Goal: Check status: Check status

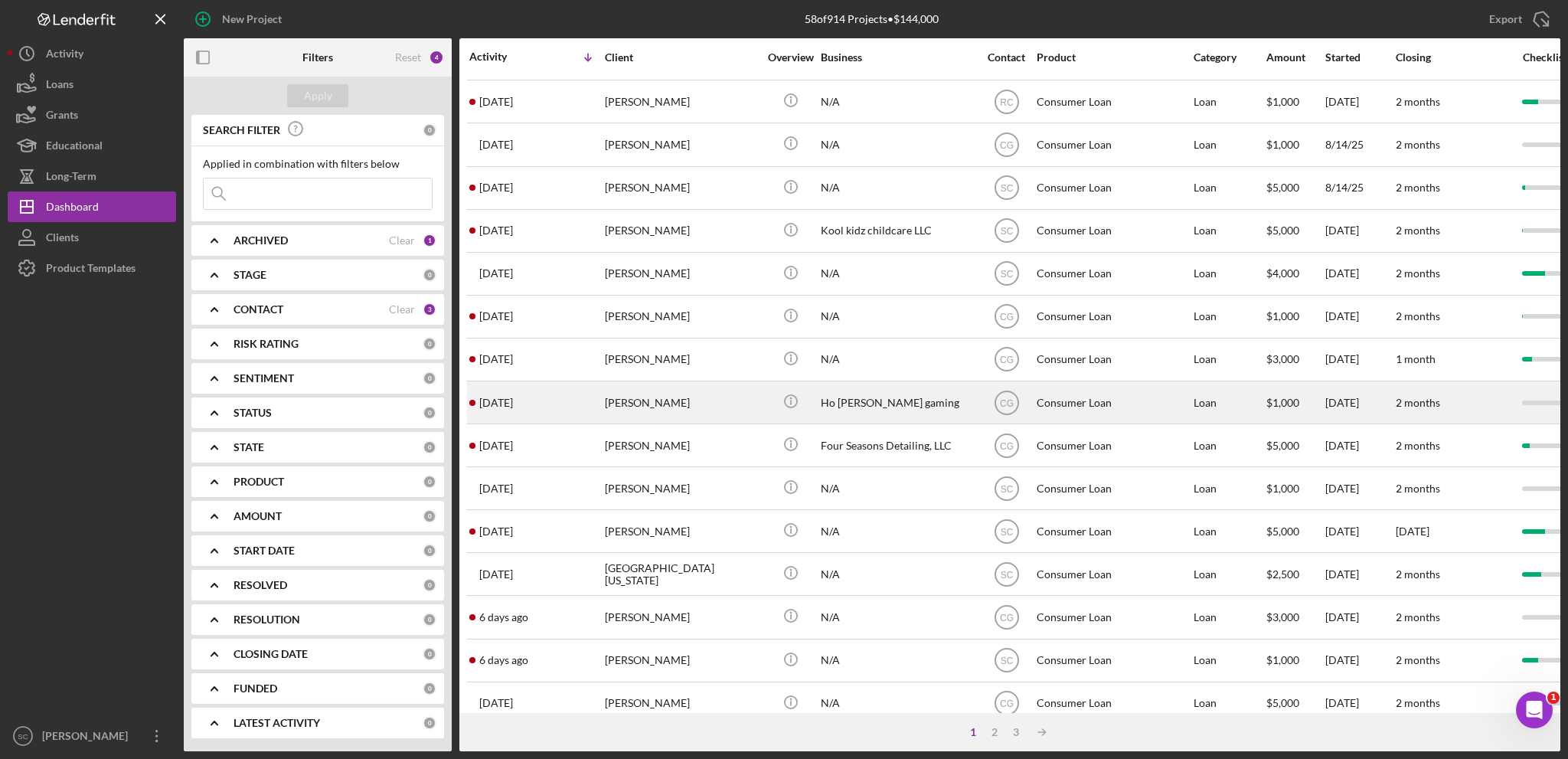
scroll to position [457, 0]
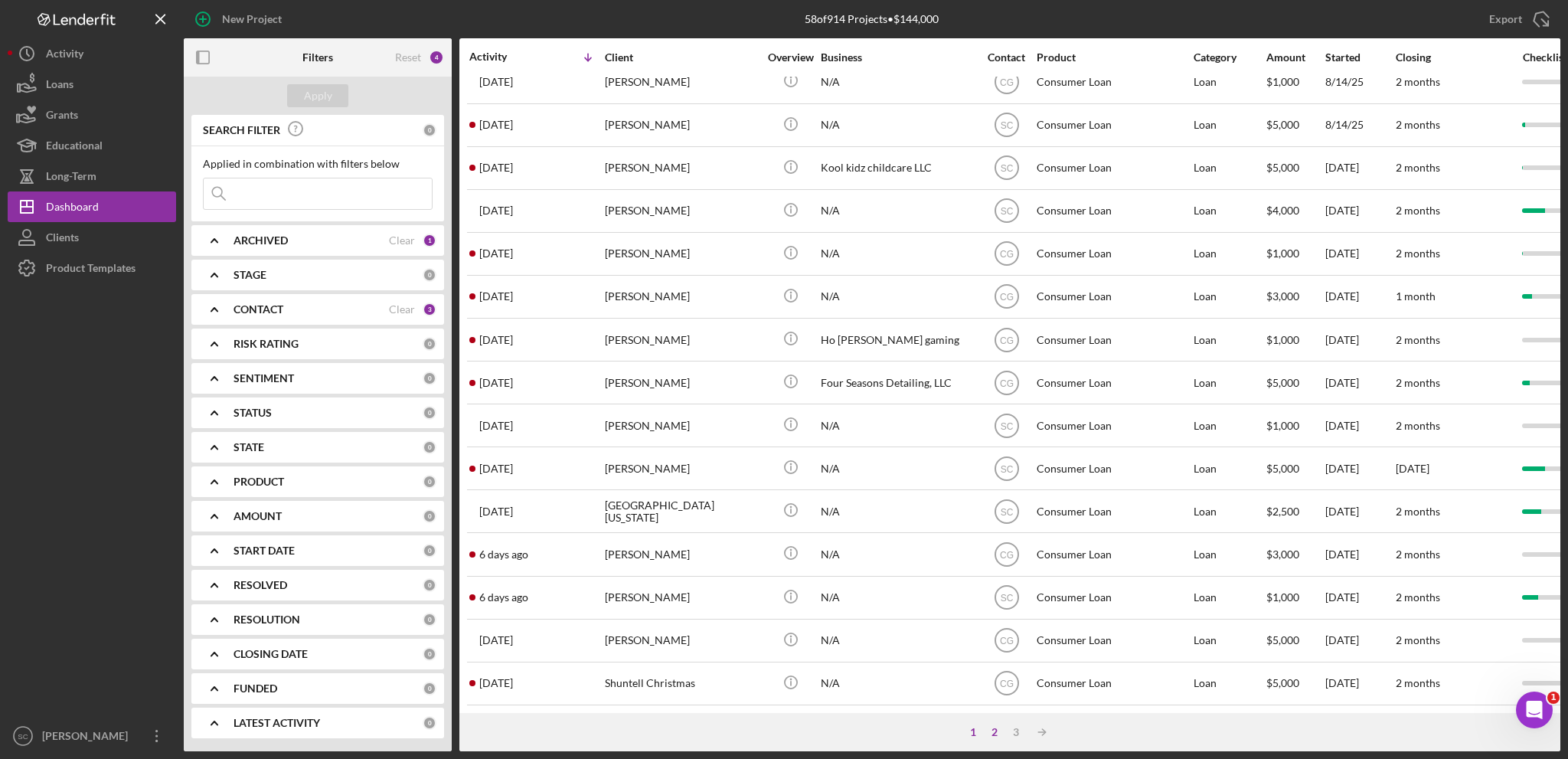
click at [997, 732] on div "2" at bounding box center [994, 732] width 22 height 12
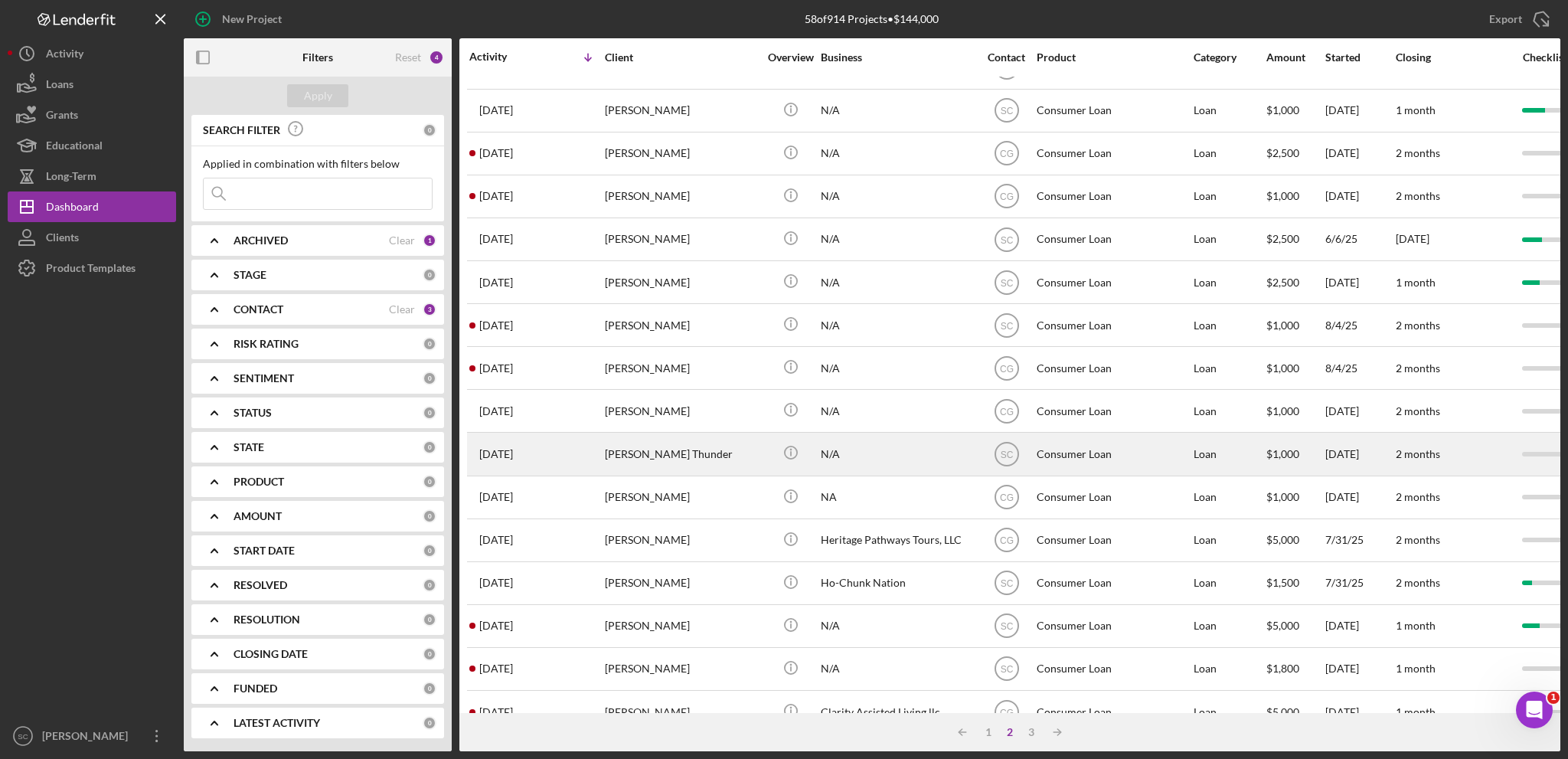
scroll to position [0, 0]
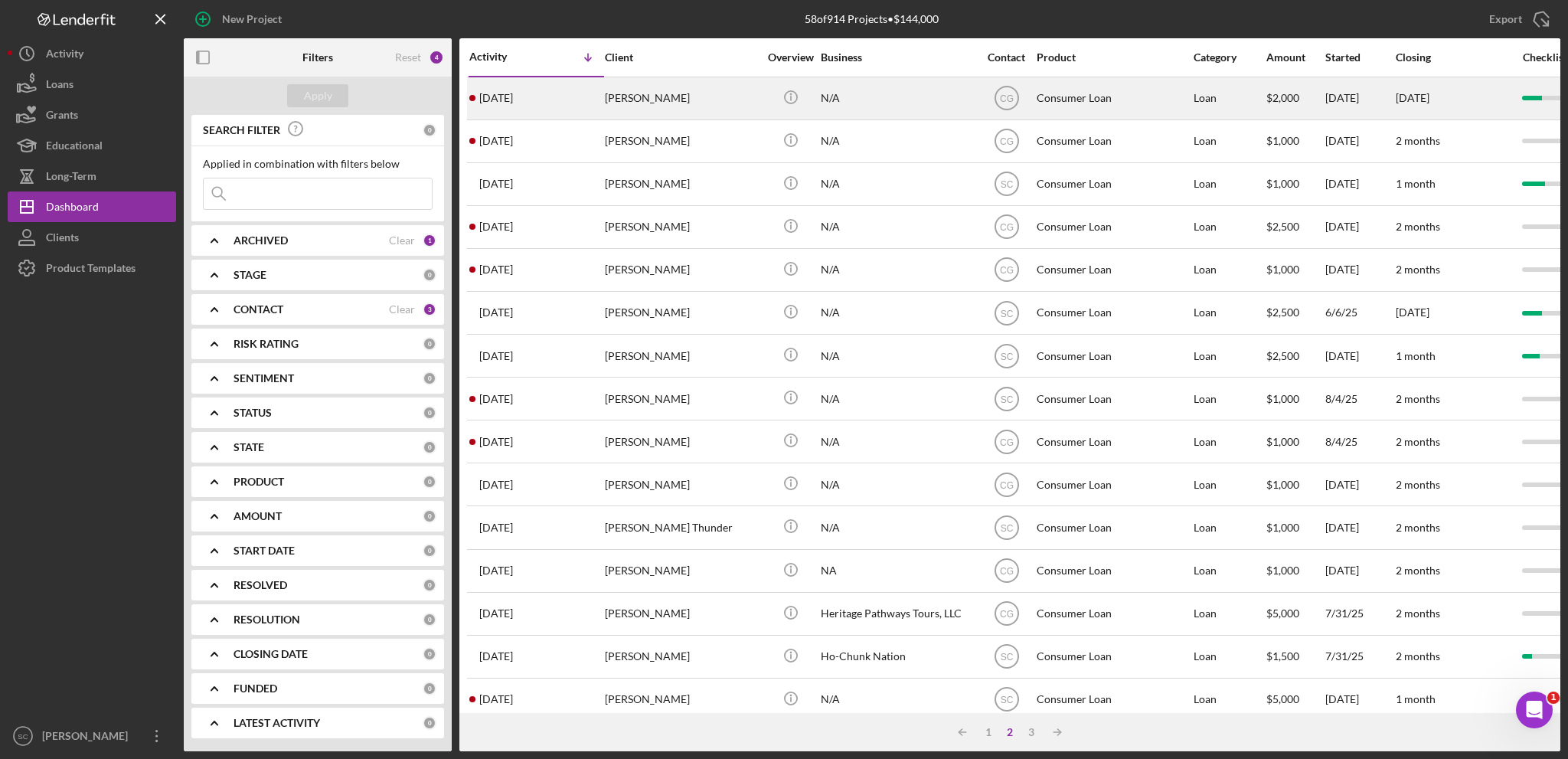
click at [641, 94] on div "[PERSON_NAME]" at bounding box center [682, 98] width 153 height 41
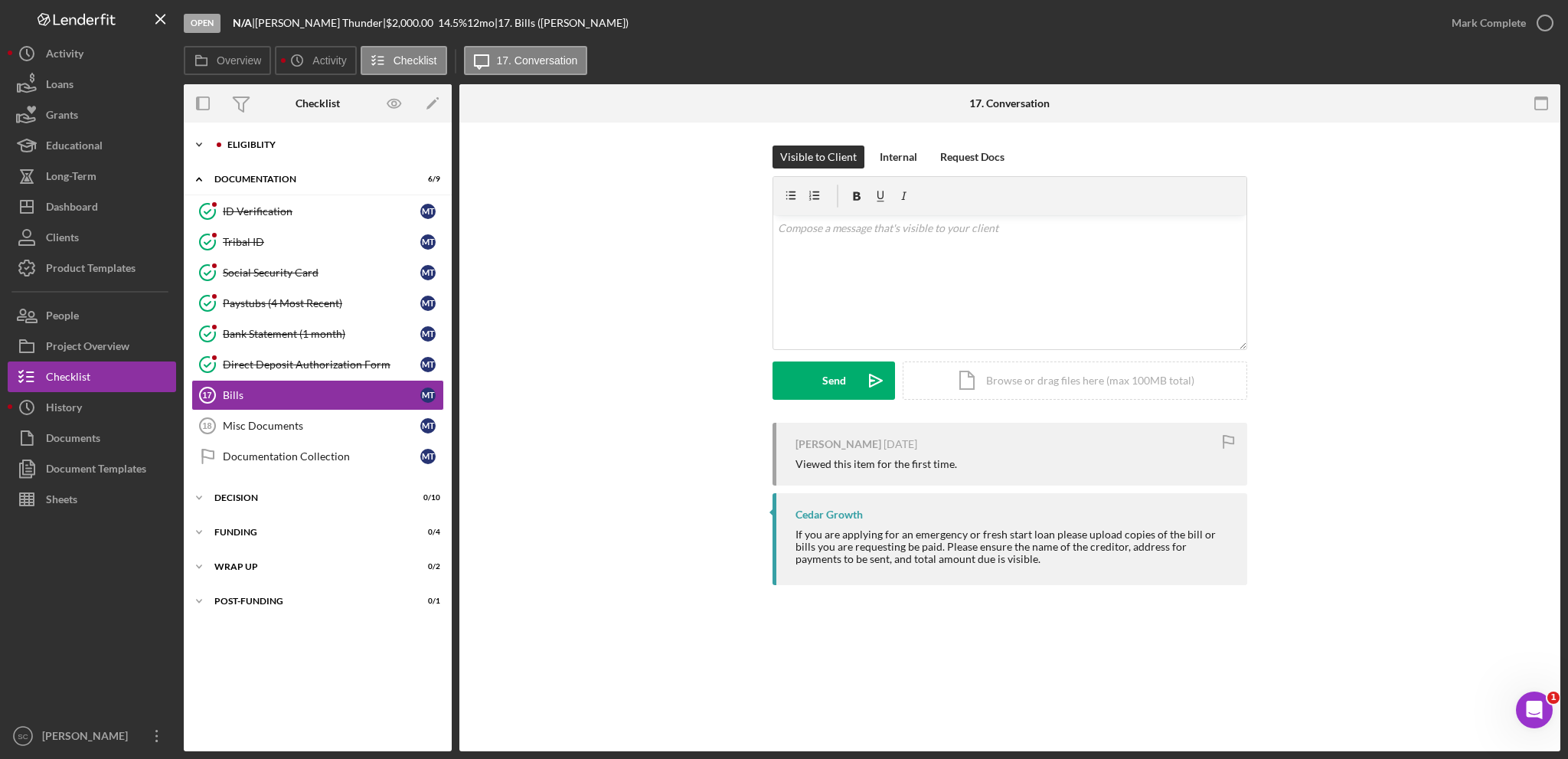
click at [197, 140] on icon "Icon/Expander" at bounding box center [199, 144] width 31 height 30
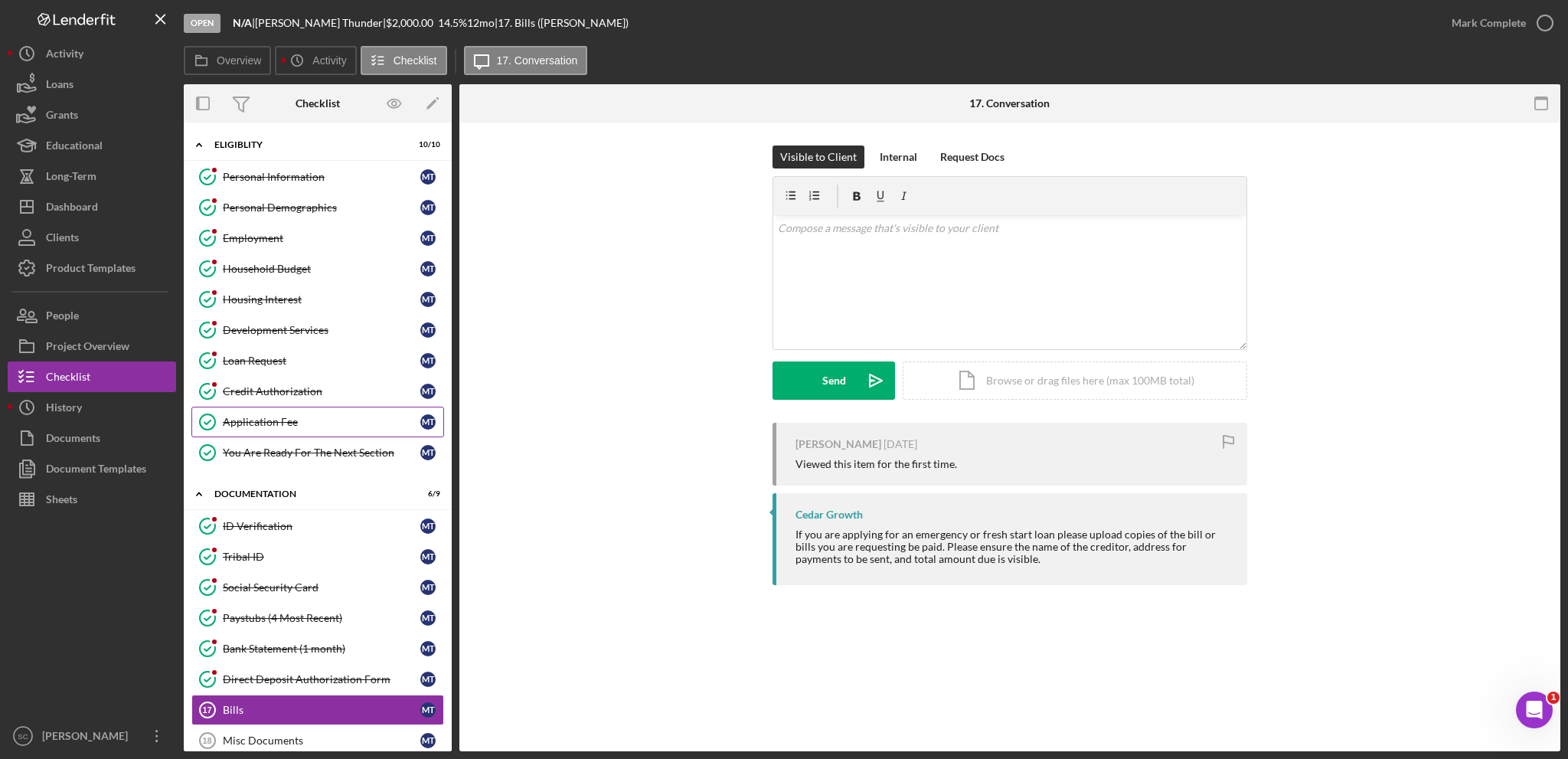
click at [267, 420] on div "Application Fee" at bounding box center [322, 422] width 198 height 12
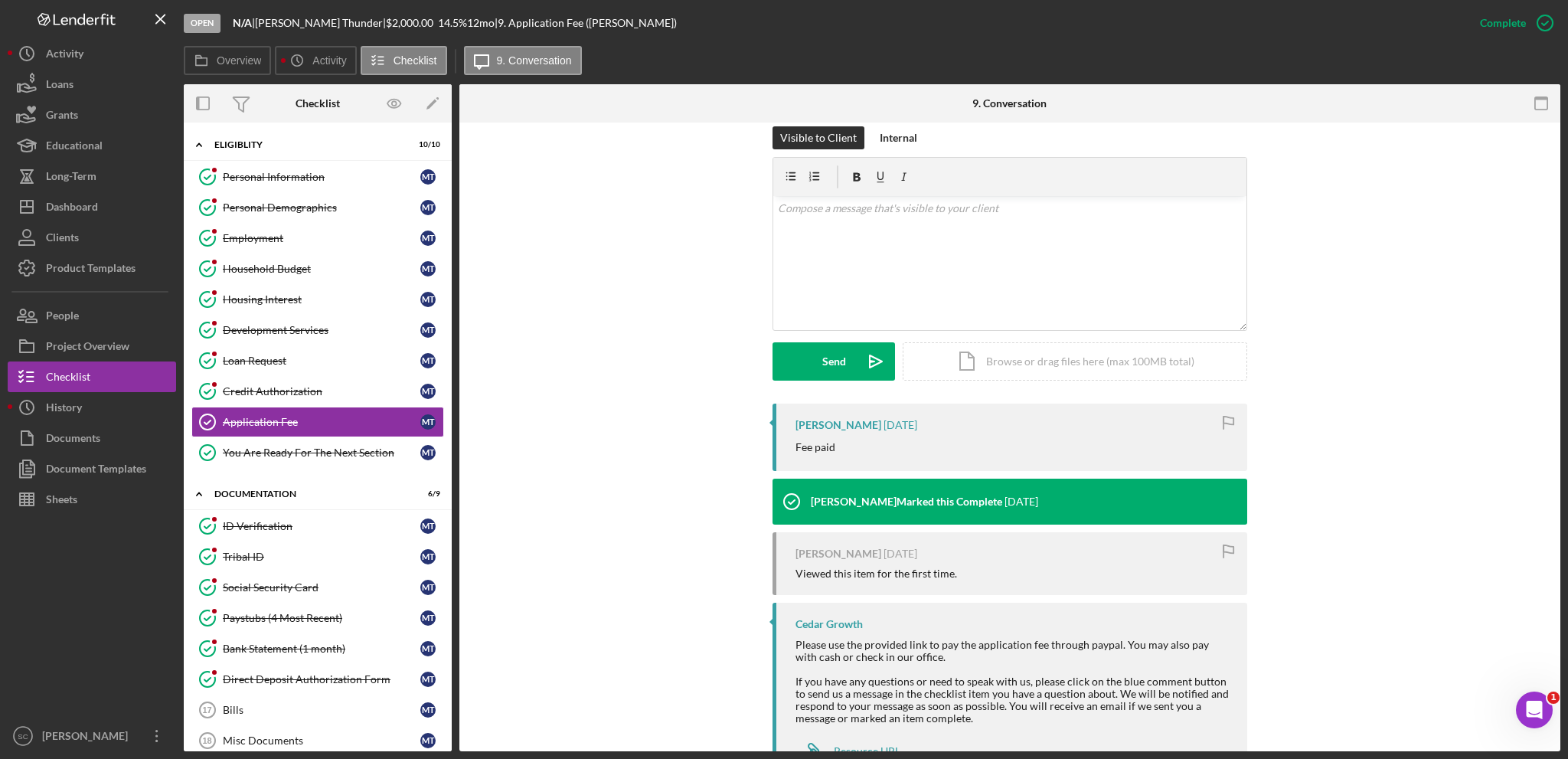
scroll to position [290, 0]
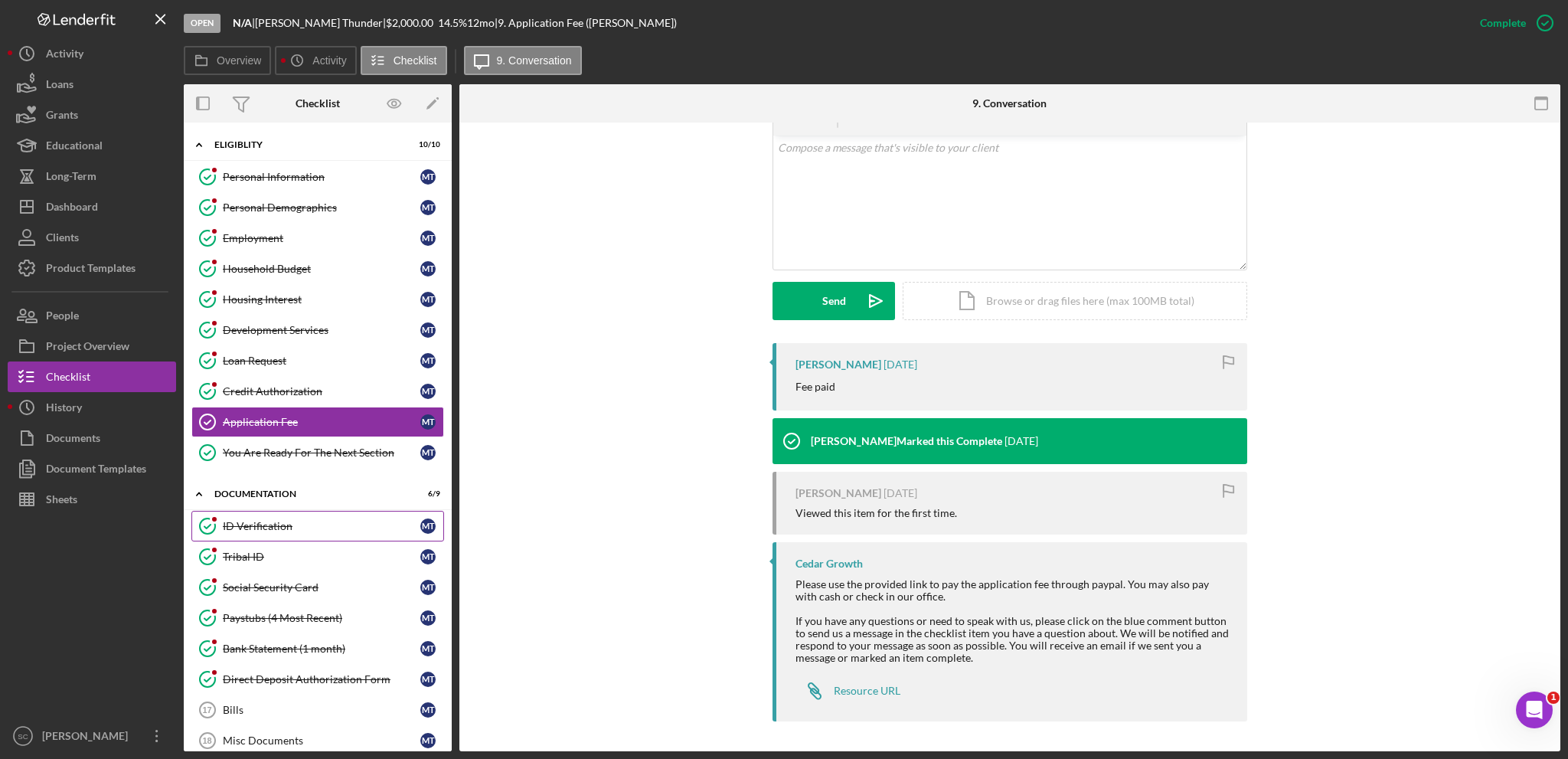
click at [269, 522] on div "ID Verification" at bounding box center [322, 526] width 198 height 12
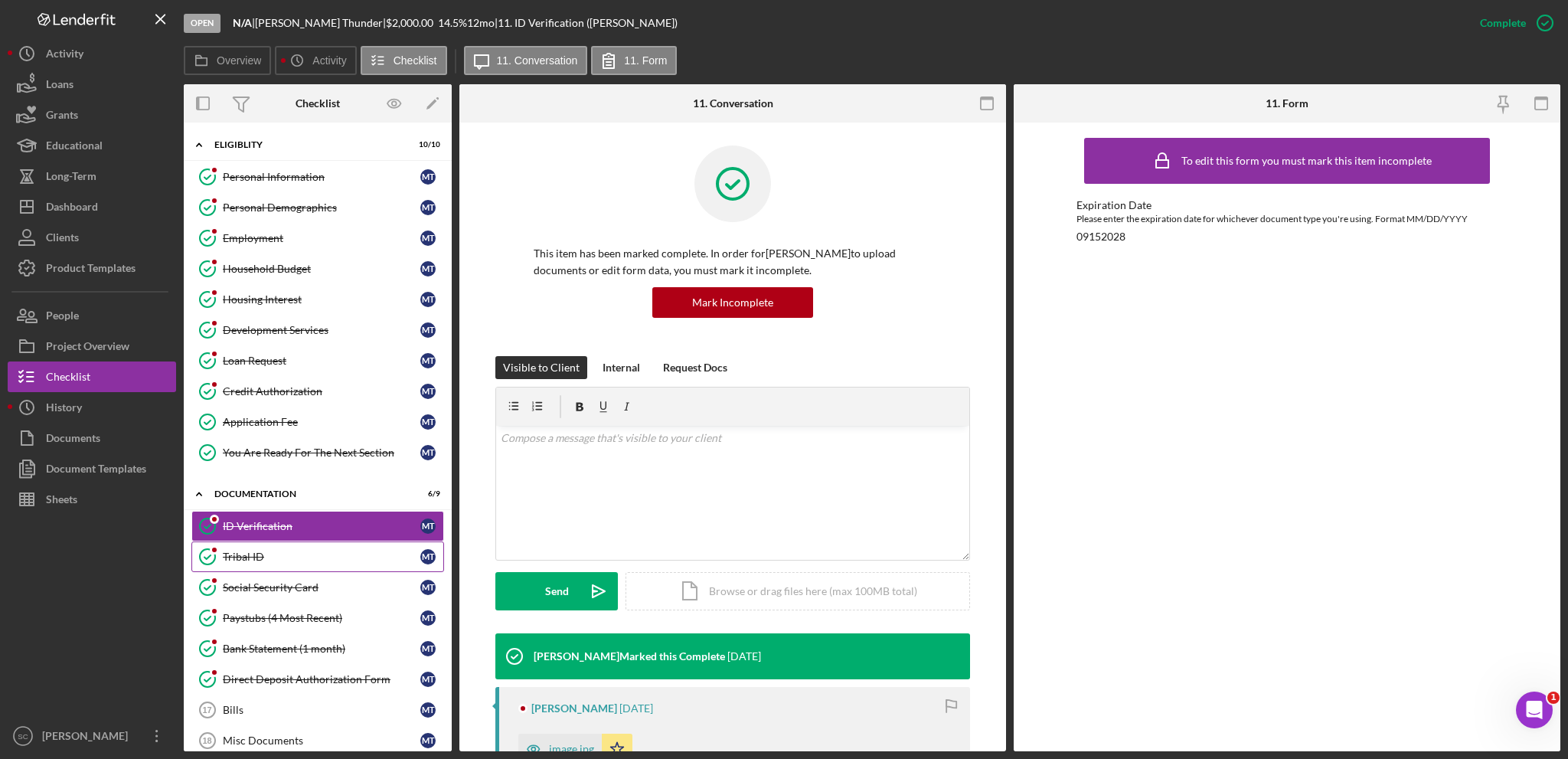
click at [263, 560] on link "Tribal ID Tribal ID M T" at bounding box center [318, 556] width 253 height 30
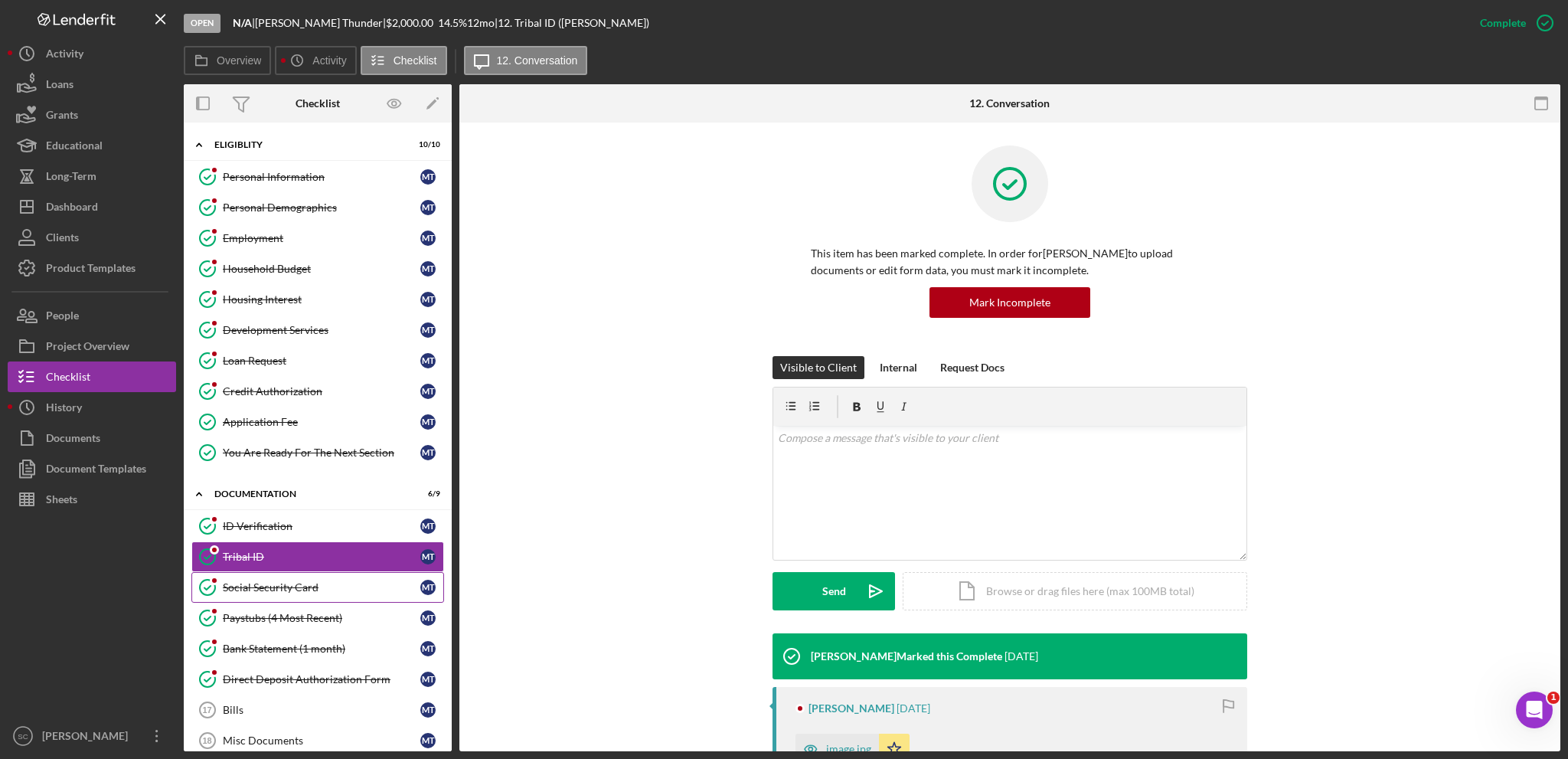
scroll to position [181, 0]
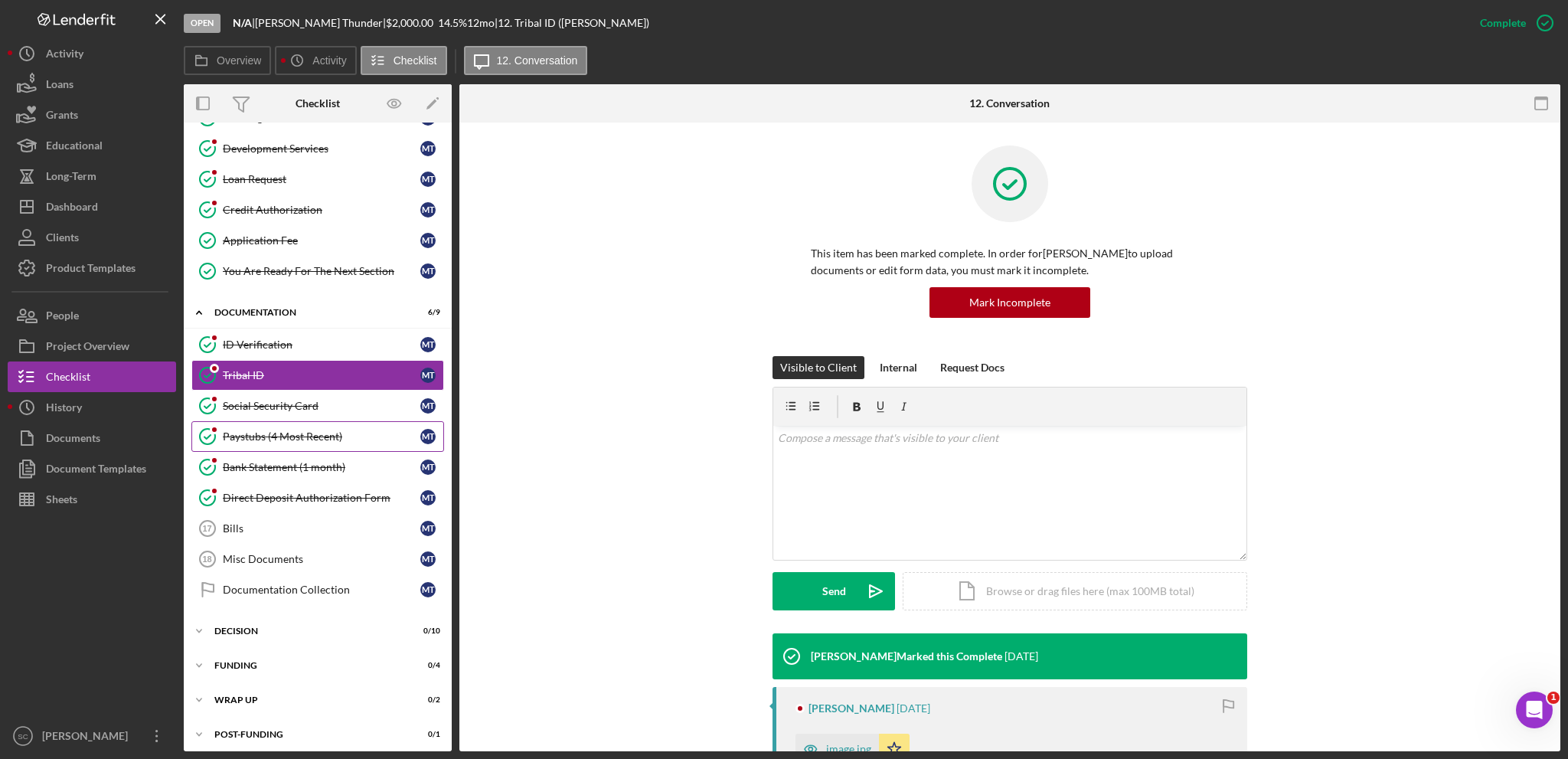
click at [257, 437] on link "Paystubs (4 Most Recent) Paystubs (4 Most Recent) M T" at bounding box center [318, 436] width 253 height 30
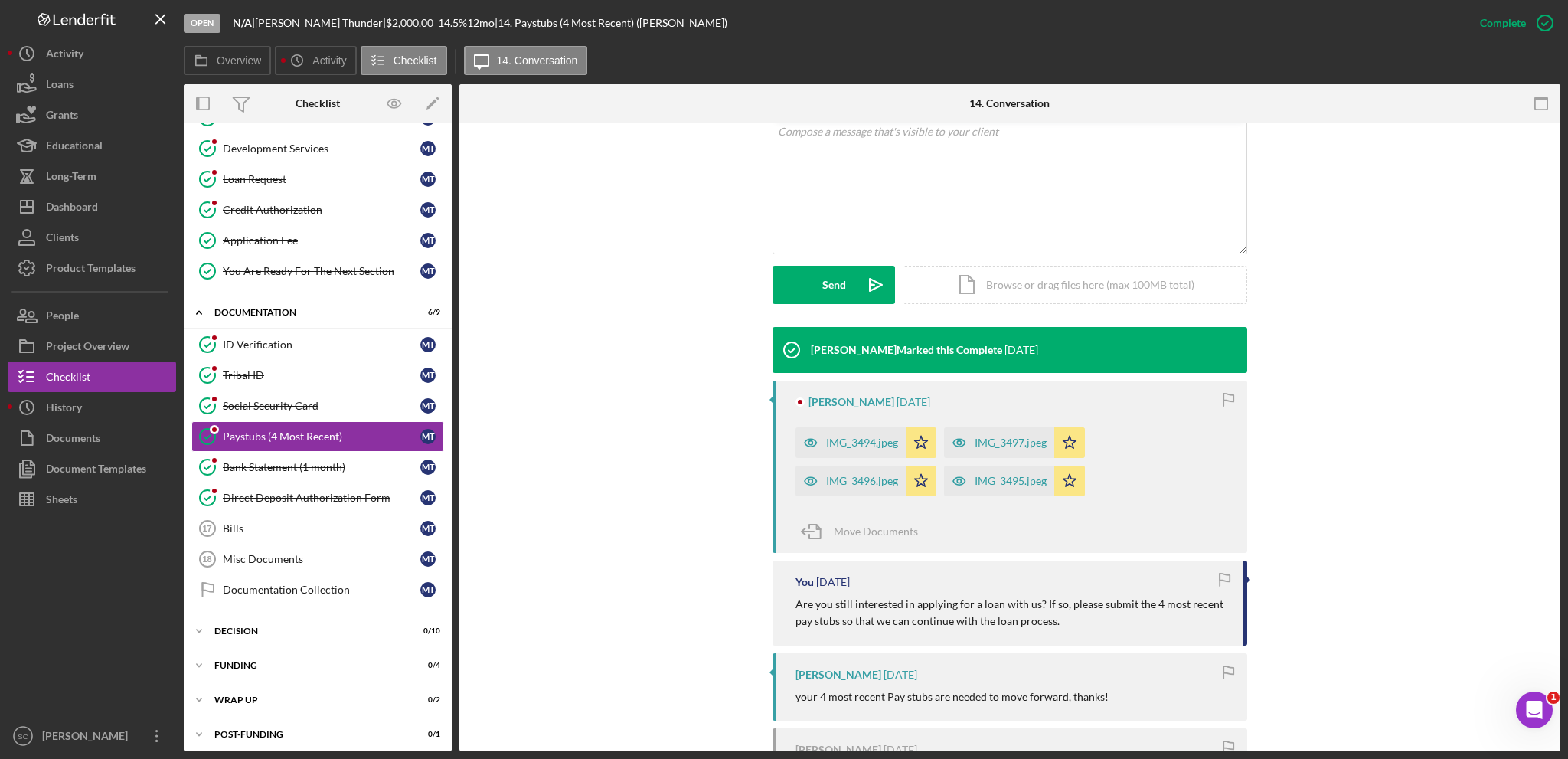
scroll to position [463, 0]
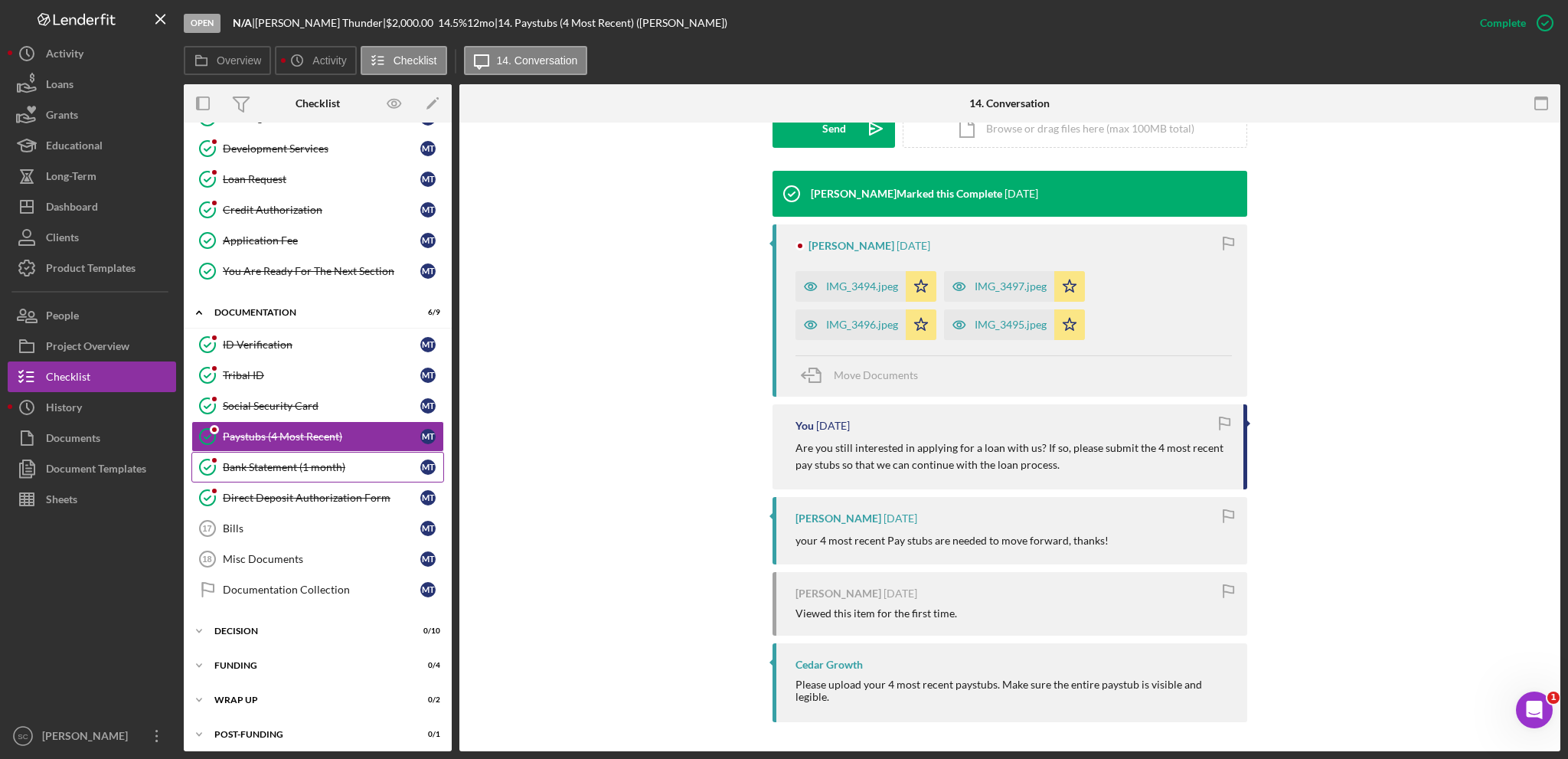
click at [267, 469] on link "Bank Statement (1 month) Bank Statement (1 month) M T" at bounding box center [318, 466] width 253 height 30
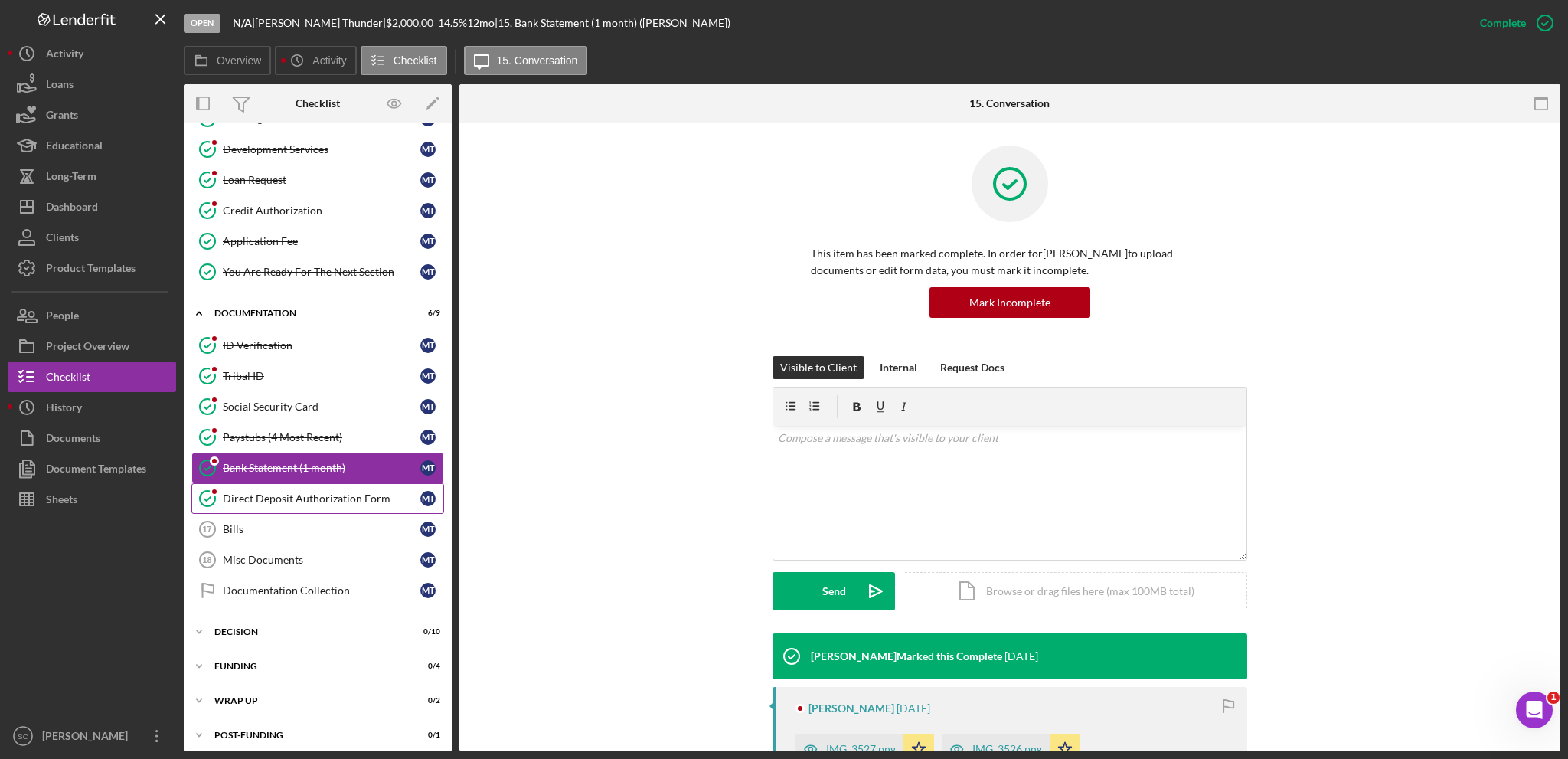
scroll to position [181, 0]
click at [267, 491] on div "Direct Deposit Authorization Form" at bounding box center [322, 498] width 198 height 12
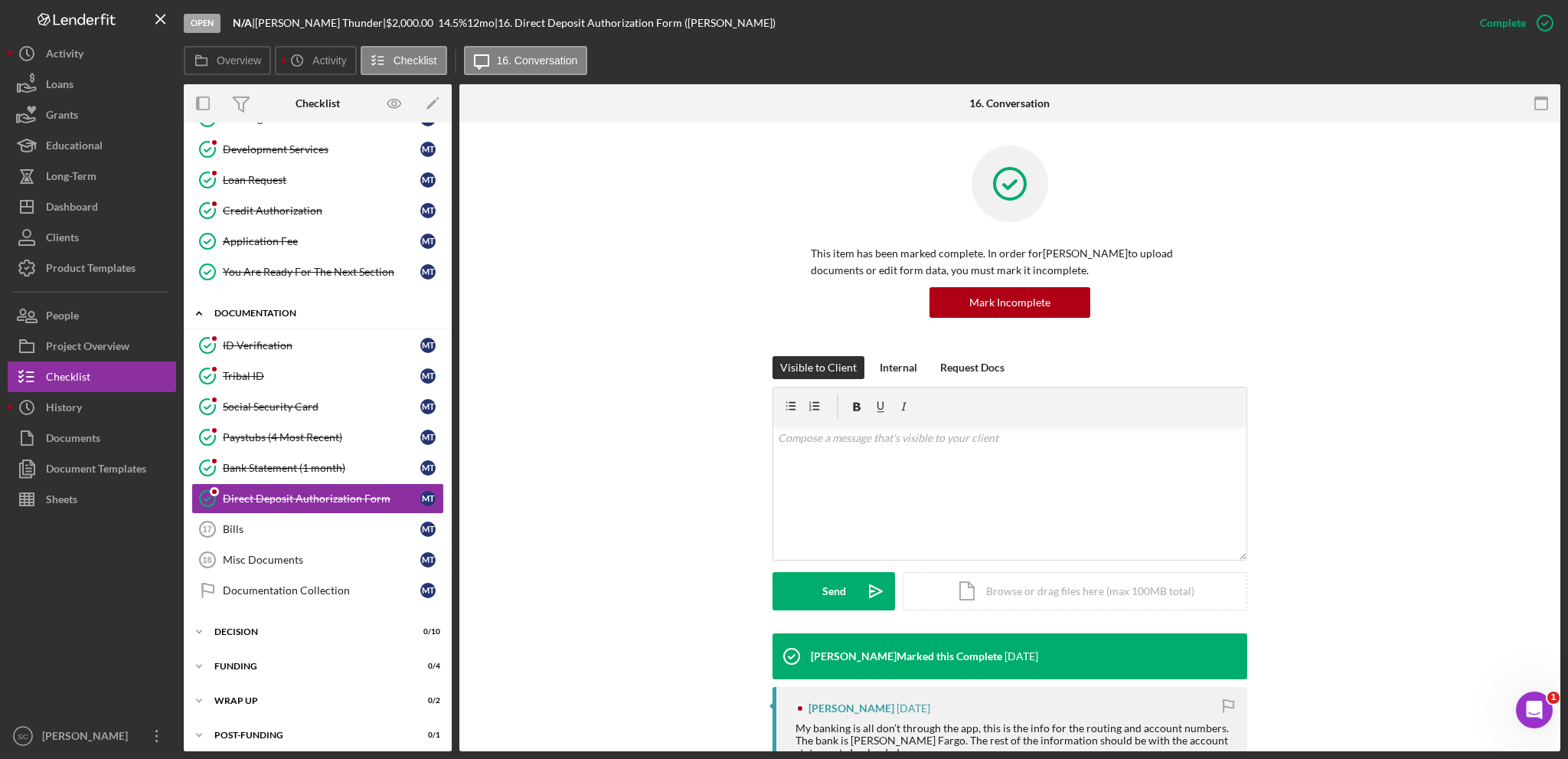
scroll to position [181, 0]
click at [106, 319] on button "People" at bounding box center [92, 315] width 168 height 30
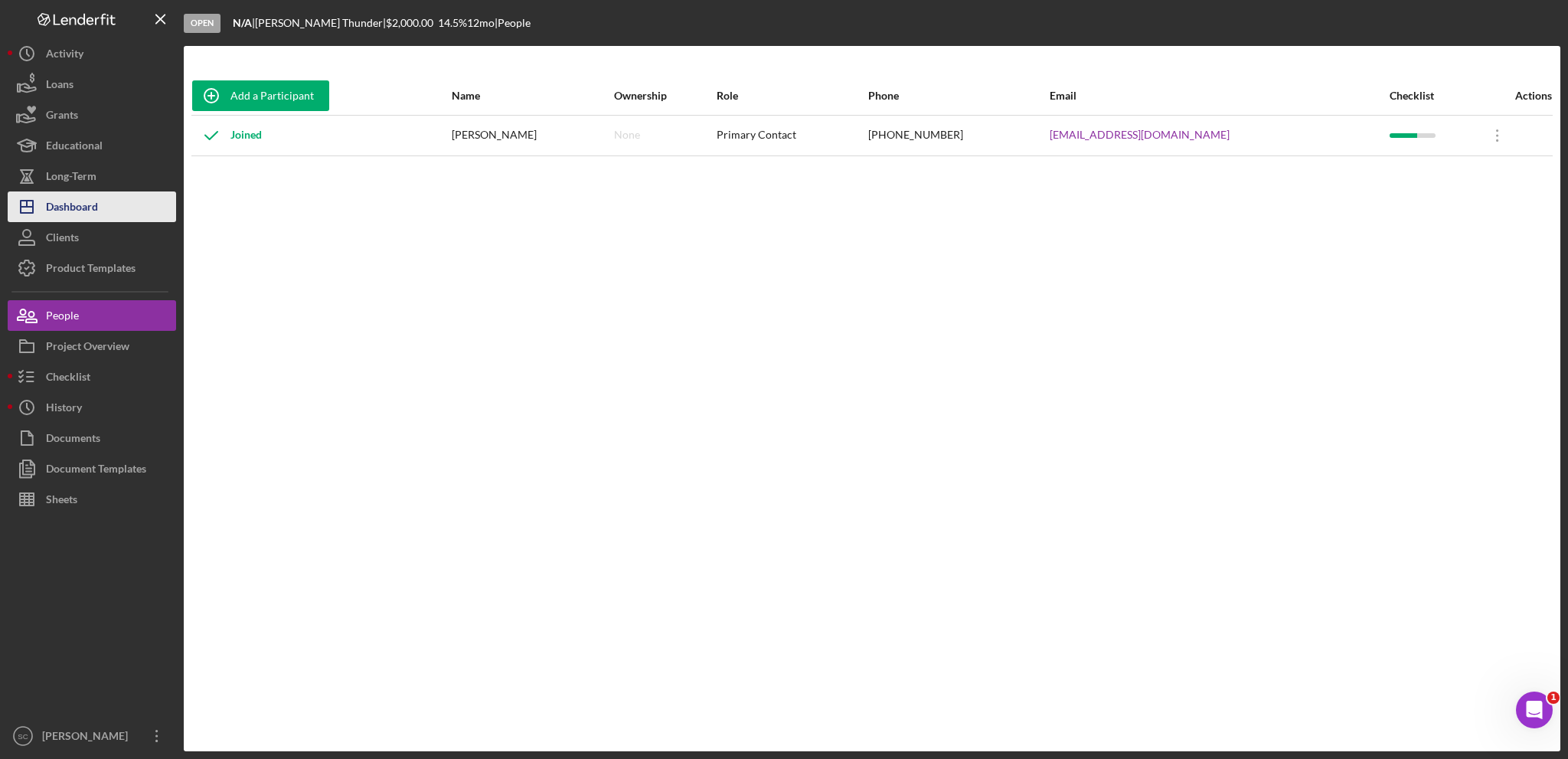
click at [67, 212] on div "Dashboard" at bounding box center [72, 209] width 52 height 35
